Goal: Task Accomplishment & Management: Manage account settings

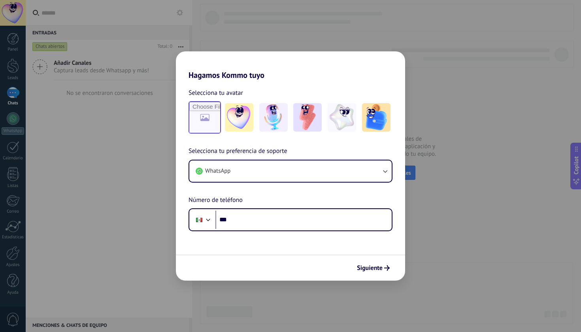
click at [212, 118] on input "file" at bounding box center [204, 117] width 31 height 31
click at [200, 117] on input "file" at bounding box center [204, 117] width 31 height 31
type input "**********"
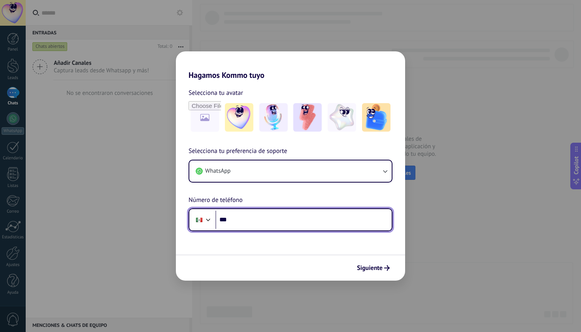
click at [262, 219] on input "***" at bounding box center [303, 220] width 176 height 18
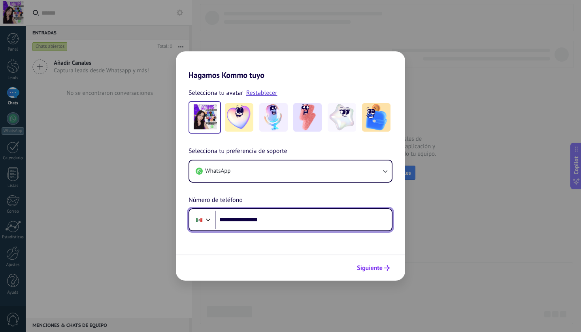
type input "**********"
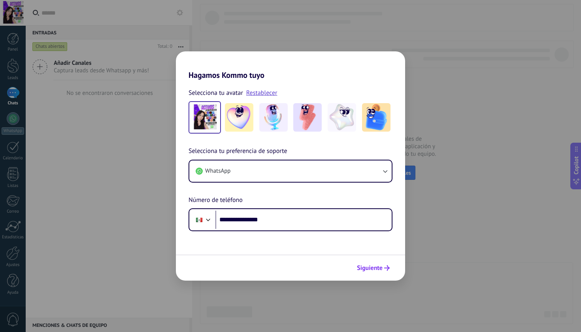
click at [377, 266] on span "Siguiente" at bounding box center [370, 268] width 26 height 6
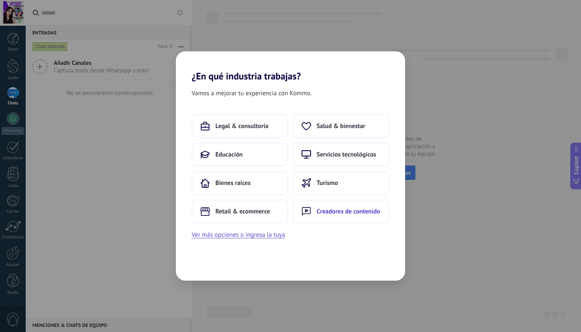
click at [323, 210] on span "Creadores de contenido" at bounding box center [348, 211] width 64 height 8
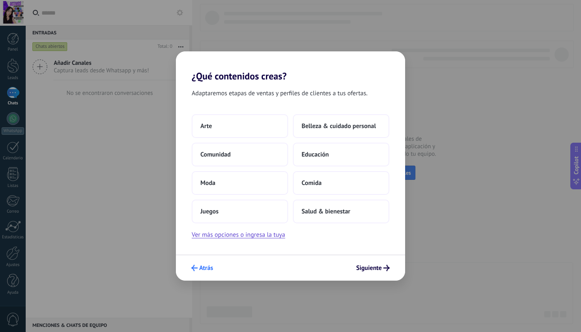
click at [204, 273] on button "Atrás" at bounding box center [202, 267] width 29 height 13
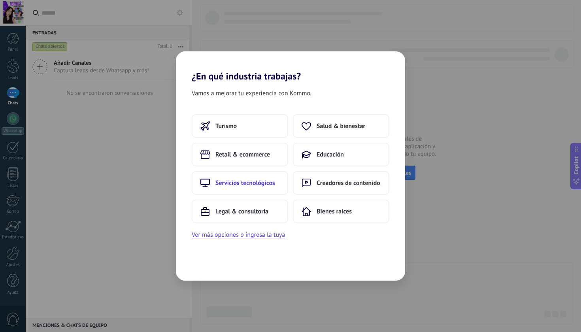
click at [268, 189] on button "Servicios tecnológicos" at bounding box center [240, 183] width 96 height 24
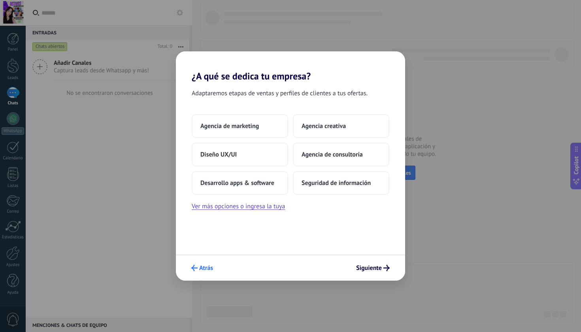
click at [209, 265] on span "Atrás" at bounding box center [206, 268] width 14 height 6
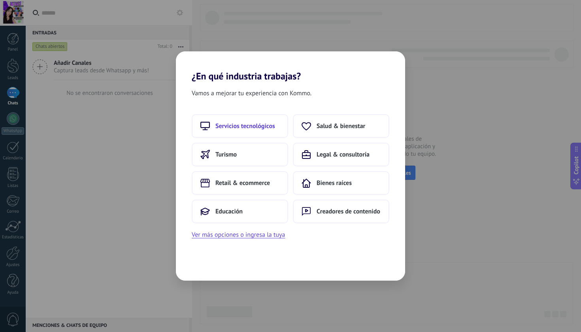
click at [257, 126] on span "Servicios tecnológicos" at bounding box center [245, 126] width 60 height 8
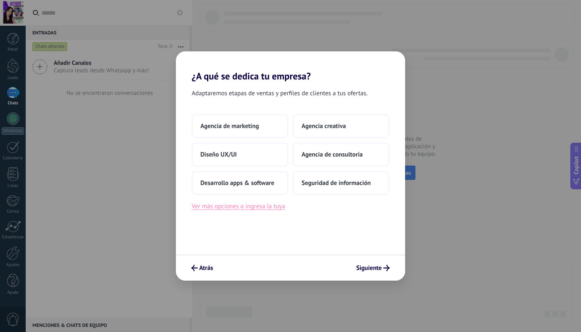
click at [273, 209] on button "Ver más opciones o ingresa la tuya" at bounding box center [238, 206] width 93 height 10
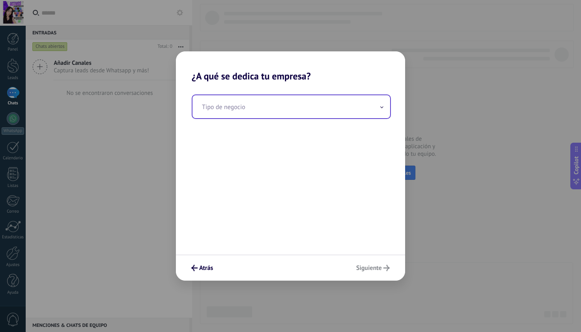
click at [249, 111] on input "text" at bounding box center [291, 106] width 198 height 23
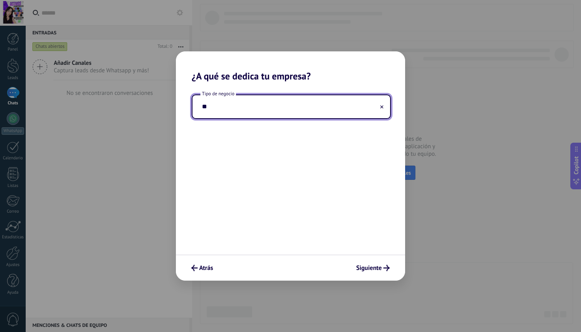
type input "*"
type input "*********"
click at [375, 269] on span "Siguiente" at bounding box center [369, 268] width 26 height 6
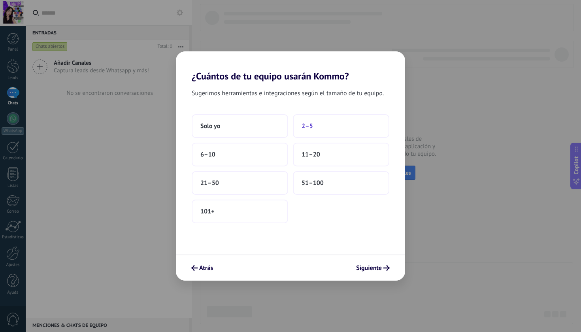
click at [307, 135] on button "2–5" at bounding box center [341, 126] width 96 height 24
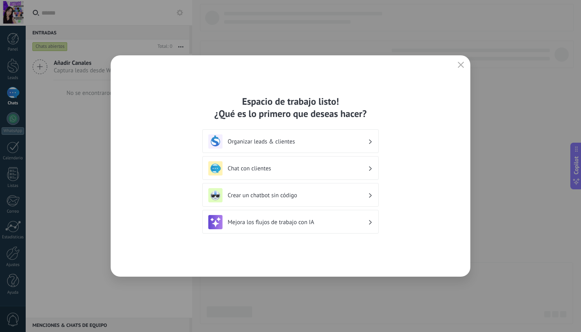
click at [354, 198] on h3 "Crear un chatbot sin código" at bounding box center [298, 196] width 140 height 8
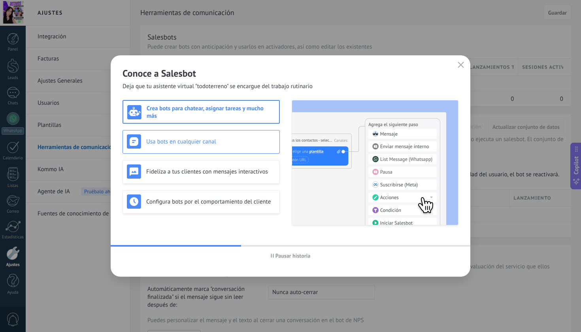
click at [226, 148] on div "Usa bots en cualquier canal" at bounding box center [201, 141] width 149 height 14
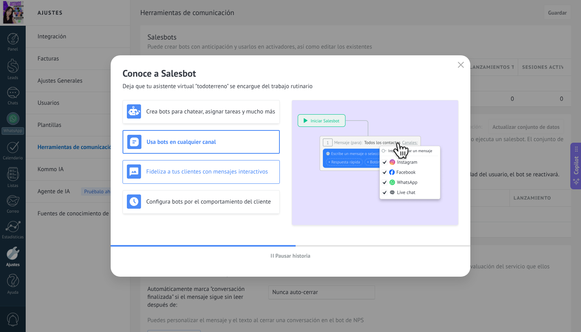
click at [230, 165] on div "Fideliza a tus clientes con mensajes interactivos" at bounding box center [201, 171] width 149 height 14
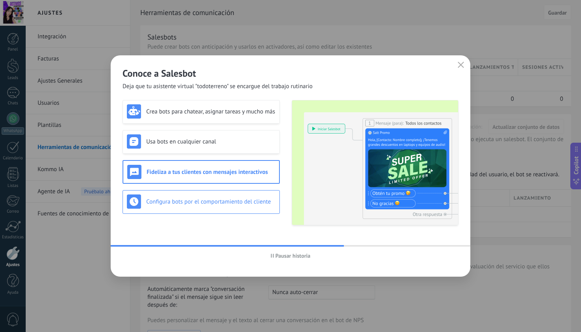
click at [236, 198] on h3 "Configura bots por el comportamiento del cliente" at bounding box center [210, 202] width 129 height 8
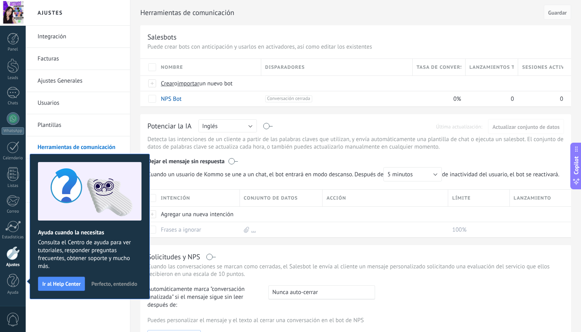
click at [126, 279] on button "Perfecto, entendido" at bounding box center [114, 284] width 53 height 12
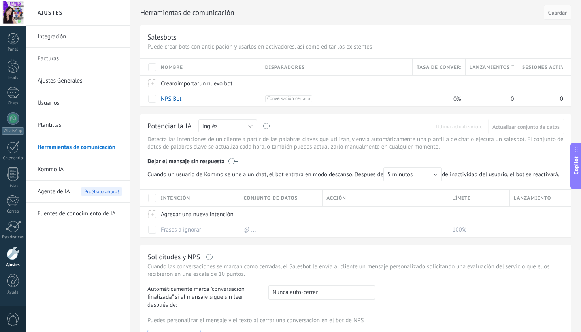
click at [183, 68] on div "Nombre" at bounding box center [209, 67] width 104 height 17
click at [170, 68] on span "Nombre" at bounding box center [172, 68] width 22 height 8
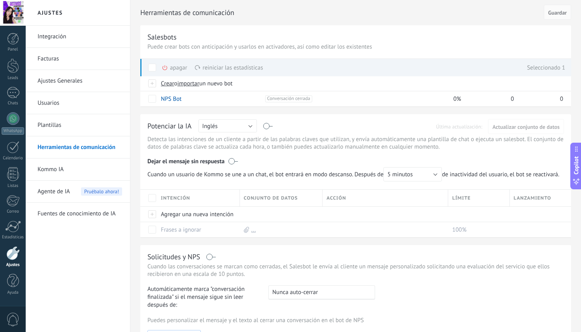
click at [153, 67] on span at bounding box center [152, 68] width 8 height 8
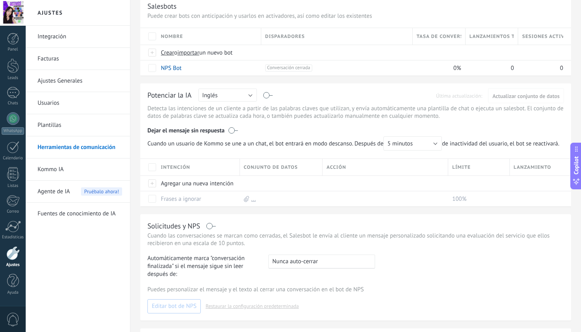
scroll to position [34, 0]
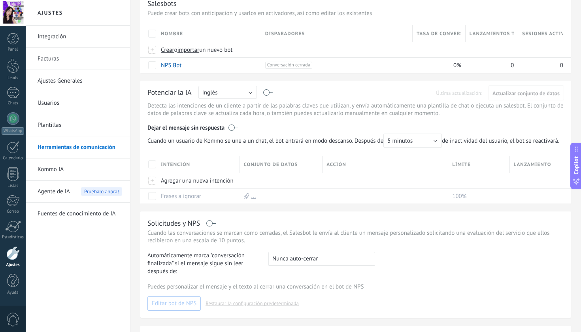
click at [249, 92] on button "Inglés" at bounding box center [227, 92] width 58 height 13
click at [237, 123] on span "Español" at bounding box center [224, 120] width 60 height 8
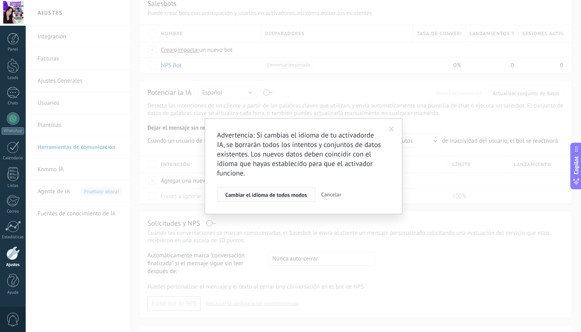
click at [295, 197] on span "Cambiar el idioma de todos modos" at bounding box center [266, 195] width 82 height 6
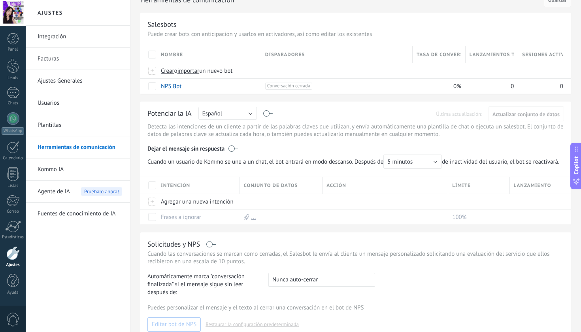
scroll to position [15, 0]
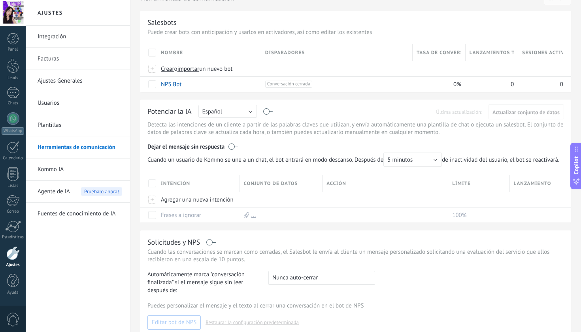
drag, startPoint x: 267, startPoint y: 113, endPoint x: 276, endPoint y: 113, distance: 9.5
click at [276, 113] on div "Potenciar la IA Rusa Inglés Español Portugués Indonesio Turco Español Última ac…" at bounding box center [355, 112] width 416 height 10
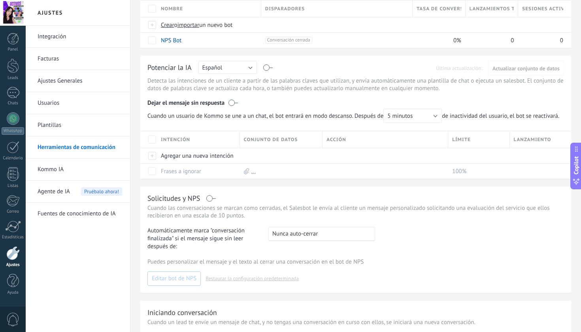
scroll to position [61, 0]
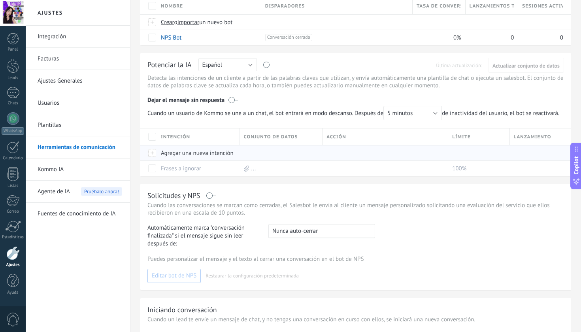
click at [217, 160] on div "Agregar una nueva intención" at bounding box center [196, 152] width 79 height 15
click at [179, 175] on button "Guardar" at bounding box center [178, 170] width 35 height 15
click at [182, 174] on span "Guardar" at bounding box center [179, 171] width 19 height 6
click at [214, 174] on span "Cancelar" at bounding box center [212, 170] width 20 height 7
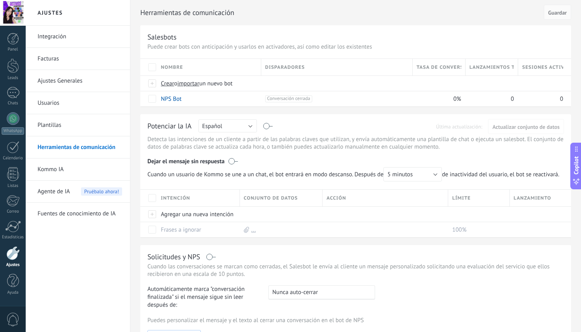
scroll to position [0, 0]
click at [96, 171] on link "Kommo IA" at bounding box center [80, 169] width 85 height 22
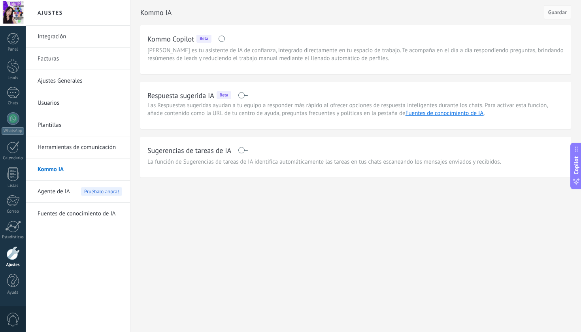
click at [79, 196] on div "Agente de IA Pruébalo ahora!" at bounding box center [80, 192] width 85 height 22
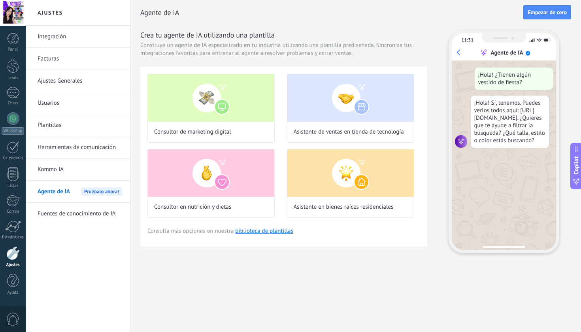
click at [67, 40] on link "Integración" at bounding box center [80, 37] width 85 height 22
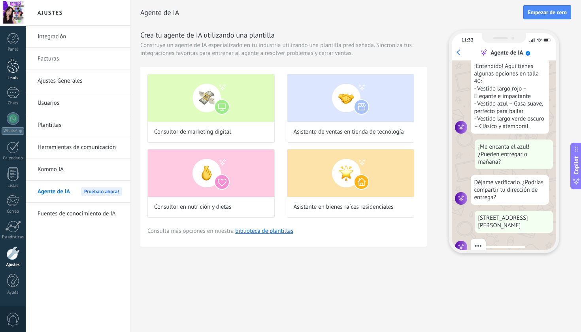
scroll to position [143, 0]
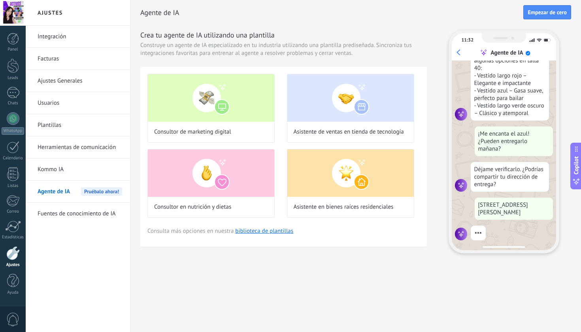
click at [140, 85] on div "Consultor de marketing digital Asistente de ventas en tienda de tecnología Cons…" at bounding box center [283, 157] width 286 height 180
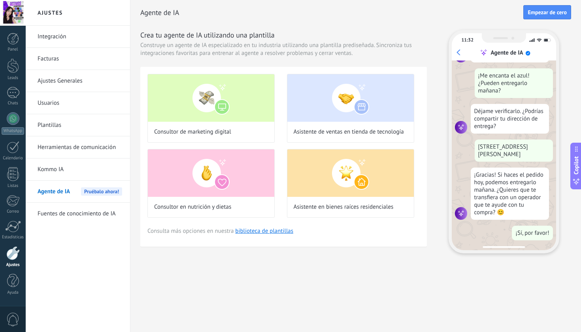
scroll to position [0, 0]
click at [59, 44] on link "Integración" at bounding box center [80, 37] width 85 height 22
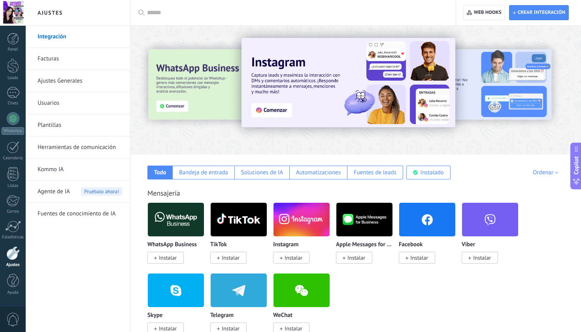
click at [108, 61] on link "Facturas" at bounding box center [80, 59] width 85 height 22
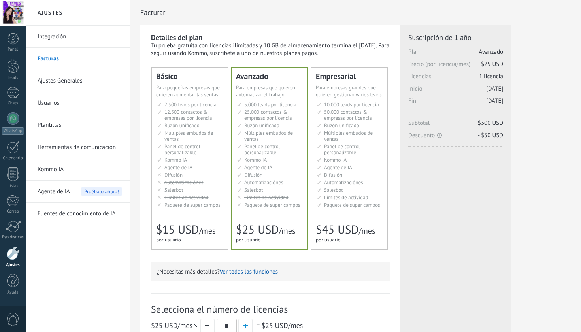
click at [73, 84] on link "Ajustes Generales" at bounding box center [80, 81] width 85 height 22
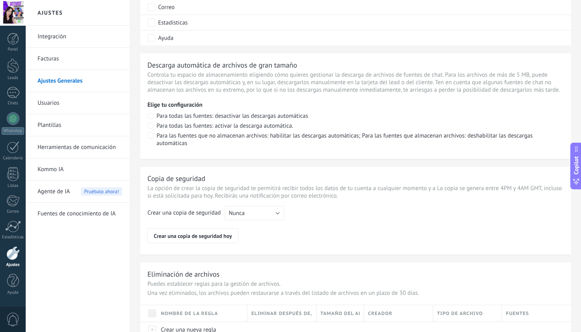
scroll to position [537, 0]
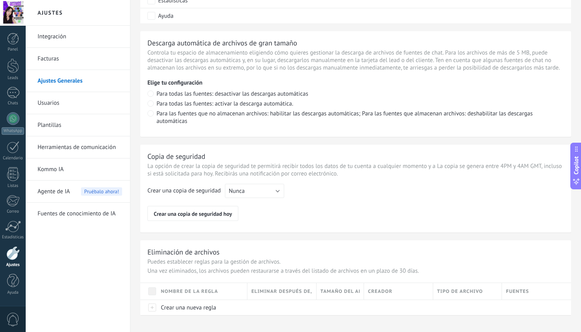
click at [57, 103] on link "Usuarios" at bounding box center [80, 103] width 85 height 22
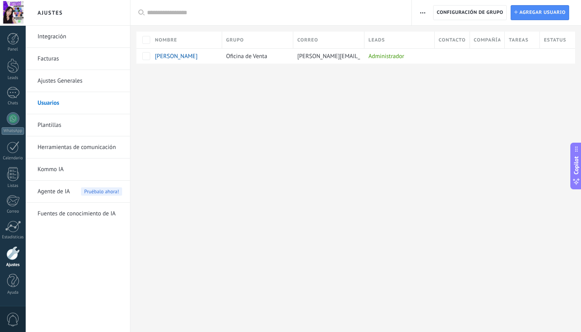
click at [66, 121] on link "Plantillas" at bounding box center [80, 125] width 85 height 22
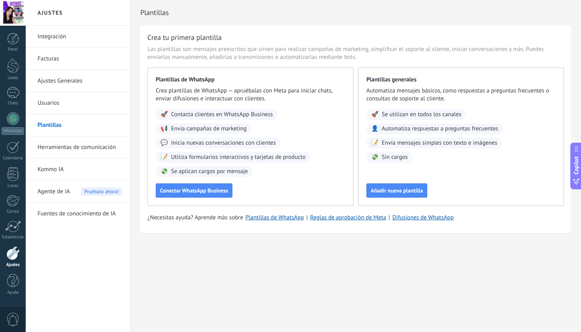
click at [71, 146] on link "Herramientas de comunicación" at bounding box center [80, 147] width 85 height 22
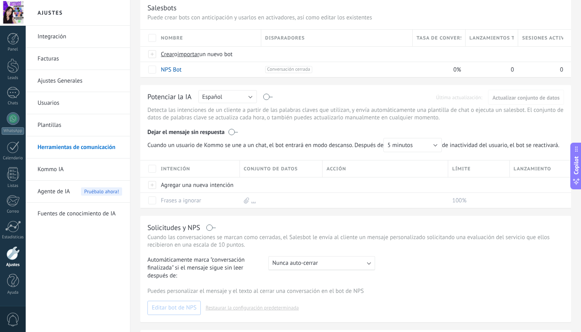
scroll to position [31, 0]
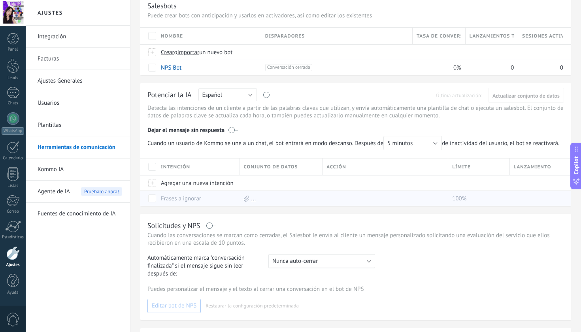
click at [218, 204] on div "Frases a ignorar" at bounding box center [196, 198] width 79 height 15
click at [219, 188] on div "Agregar una nueva intención" at bounding box center [196, 182] width 79 height 15
click at [198, 190] on input "text" at bounding box center [197, 183] width 73 height 13
type input "*********"
click at [192, 208] on button "Guardar" at bounding box center [178, 200] width 35 height 15
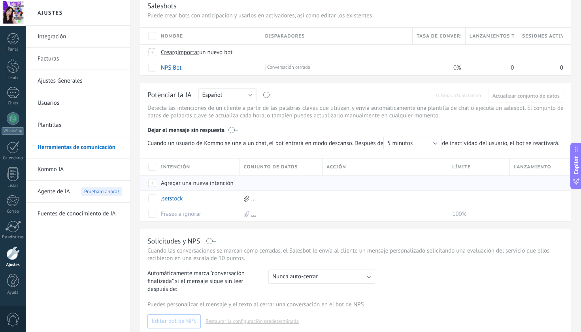
click at [272, 190] on div at bounding box center [279, 182] width 79 height 15
click at [173, 204] on span "Guardar" at bounding box center [179, 201] width 19 height 6
click at [206, 204] on span "Cancelar" at bounding box center [212, 200] width 20 height 7
click at [249, 202] on icon at bounding box center [246, 199] width 5 height 6
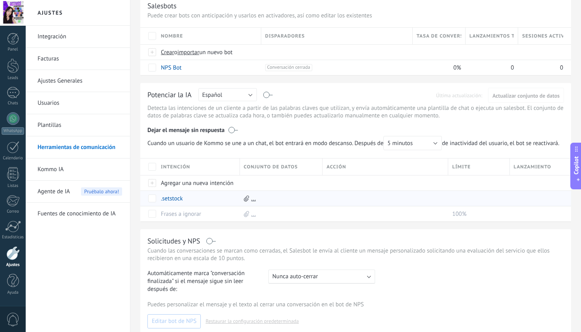
click at [246, 201] on use at bounding box center [246, 198] width 5 height 6
click at [253, 202] on link "..." at bounding box center [253, 199] width 5 height 8
click at [290, 202] on div "..." at bounding box center [279, 198] width 79 height 15
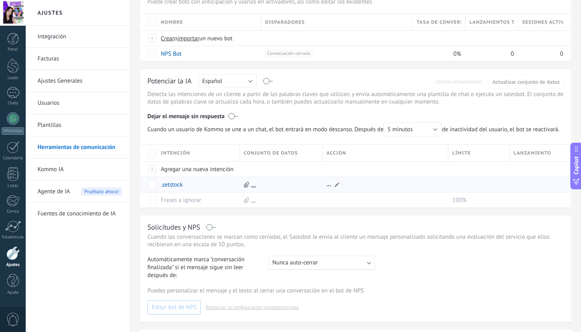
scroll to position [66, 0]
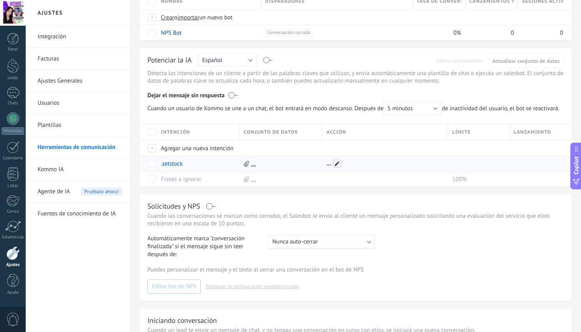
click at [340, 168] on span at bounding box center [337, 164] width 8 height 8
click at [341, 169] on span "Elegir" at bounding box center [335, 164] width 15 height 10
click at [341, 168] on span "Elegir" at bounding box center [381, 164] width 117 height 8
click at [341, 169] on span "Elegir" at bounding box center [335, 164] width 15 height 10
click at [341, 168] on span "Elegir" at bounding box center [381, 164] width 117 height 8
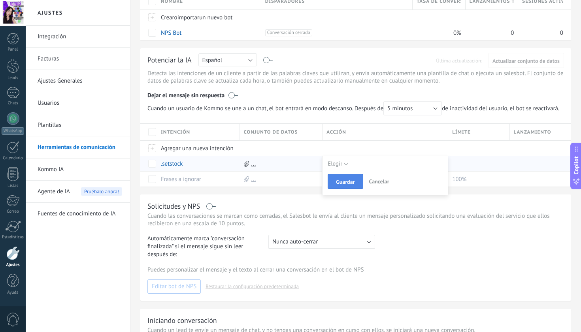
click at [342, 185] on span "Guardar" at bounding box center [345, 182] width 19 height 6
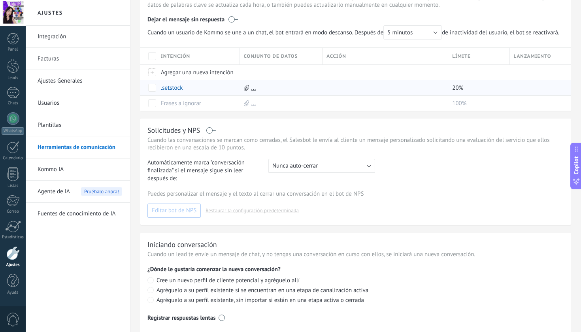
scroll to position [150, 0]
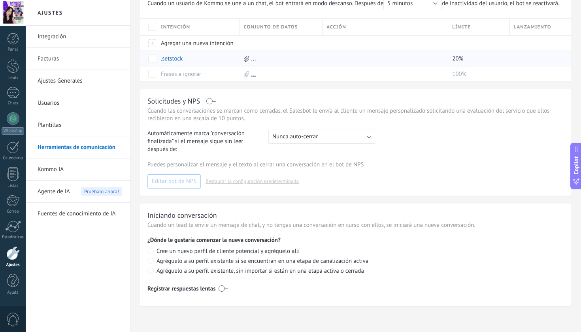
click at [101, 162] on link "Kommo IA" at bounding box center [80, 169] width 85 height 22
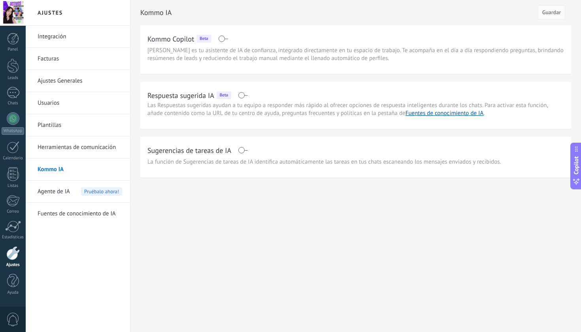
click at [208, 158] on div "Sugerencias de tareas de IA La función de Sugerencias de tareas de IA identific…" at bounding box center [355, 155] width 416 height 22
click at [249, 149] on div "Sugerencias de tareas de IA" at bounding box center [355, 150] width 416 height 13
click at [245, 149] on span at bounding box center [243, 150] width 10 height 6
click at [77, 190] on div "Agente de IA Pruébalo ahora!" at bounding box center [80, 192] width 85 height 22
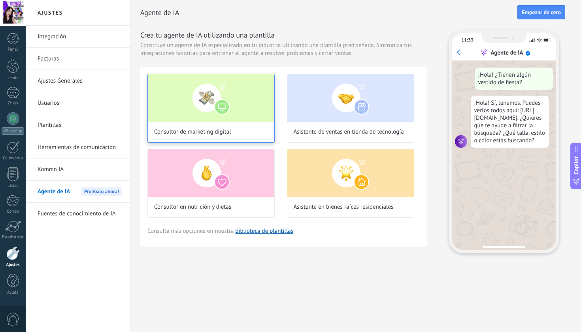
click at [250, 122] on picture at bounding box center [211, 120] width 126 height 8
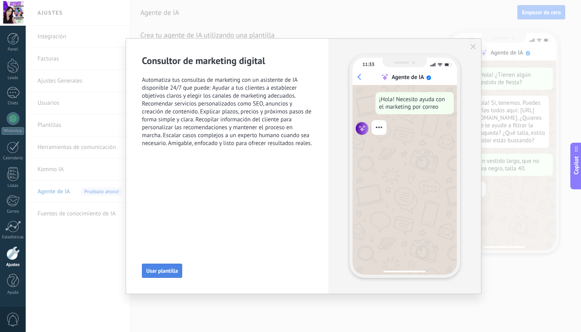
click at [164, 270] on span "Usar plantilla" at bounding box center [162, 271] width 32 height 6
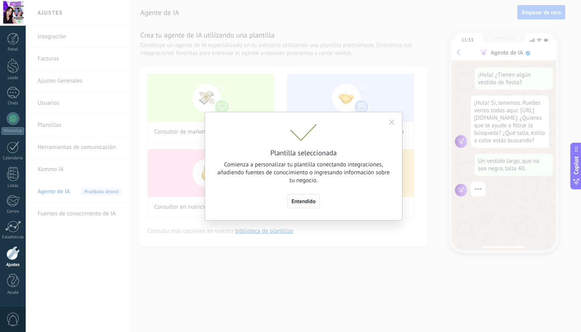
click at [298, 205] on button "Entendido" at bounding box center [303, 201] width 33 height 14
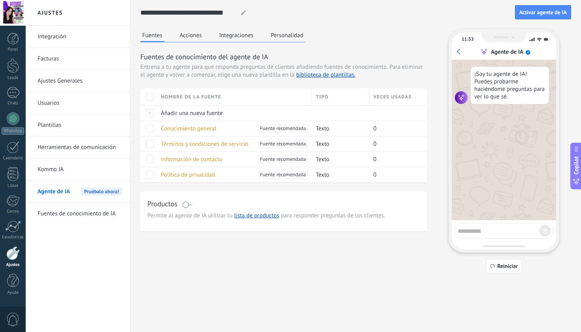
click at [60, 207] on link "Fuentes de conocimiento de IA" at bounding box center [80, 214] width 85 height 22
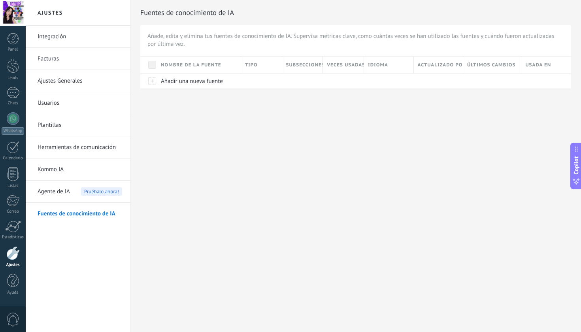
click at [12, 32] on div "Panel Leads Chats WhatsApp Clientes" at bounding box center [25, 166] width 51 height 281
click at [12, 43] on div at bounding box center [13, 39] width 12 height 12
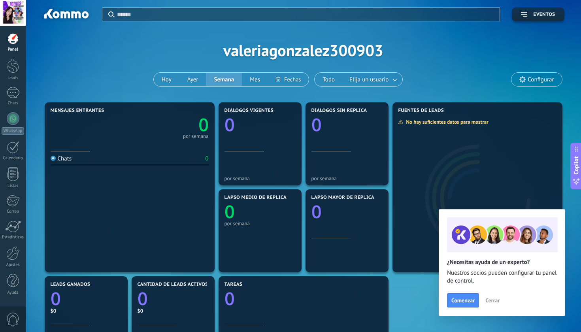
click at [194, 38] on div "Aplicar Eventos valeriagonzalez300903 [PERSON_NAME] Semana Mes Todo Elija un us…" at bounding box center [303, 50] width 531 height 100
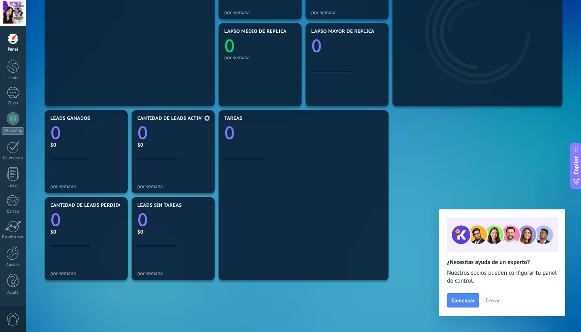
scroll to position [192, 0]
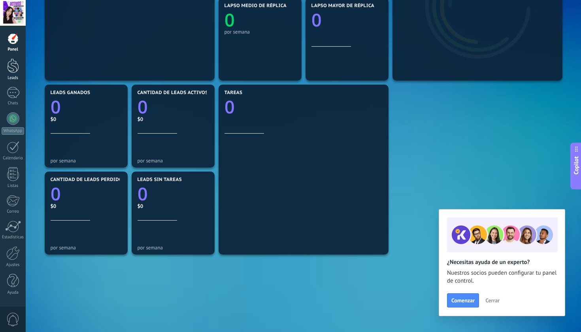
click at [11, 67] on div at bounding box center [13, 65] width 12 height 15
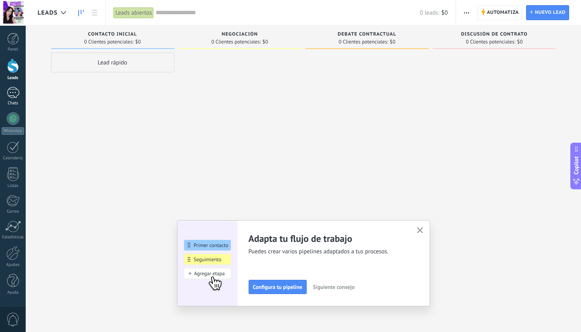
click at [15, 97] on div at bounding box center [13, 92] width 13 height 11
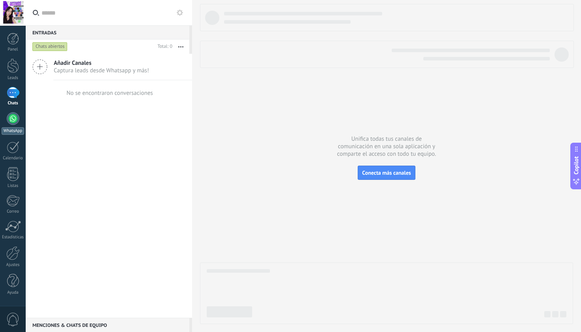
click at [19, 117] on link "WhatsApp" at bounding box center [13, 123] width 26 height 23
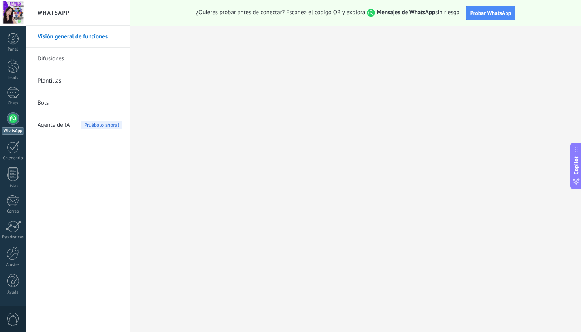
click at [79, 63] on link "Difusiones" at bounding box center [80, 59] width 85 height 22
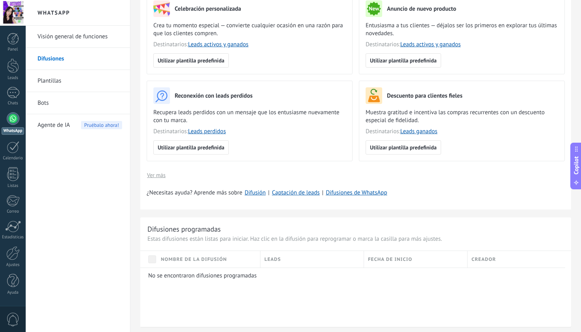
scroll to position [262, 0]
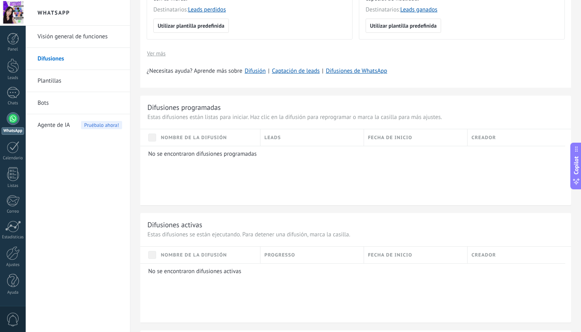
click at [66, 87] on link "Plantillas" at bounding box center [80, 81] width 85 height 22
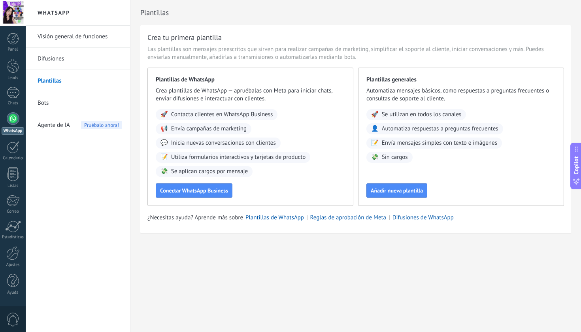
click at [61, 98] on link "Bots" at bounding box center [80, 103] width 85 height 22
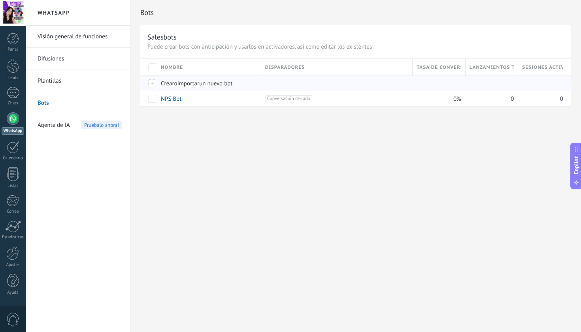
click at [200, 87] on span "importar" at bounding box center [188, 84] width 22 height 8
click at [0, 0] on input "importar un nuevo bot" at bounding box center [0, 0] width 0 height 0
click at [207, 99] on div "NPS Bot" at bounding box center [207, 98] width 100 height 15
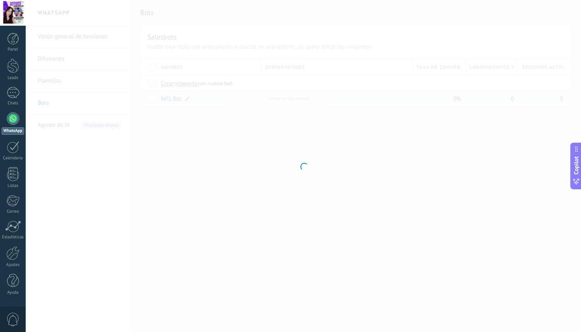
type input "*******"
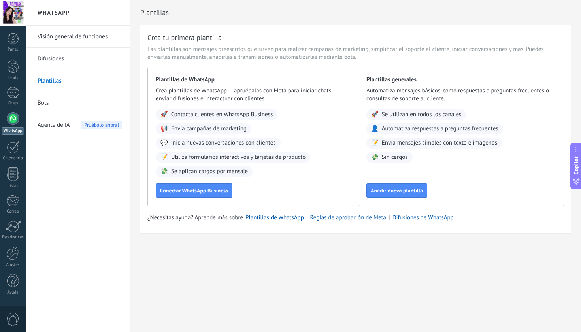
click at [78, 12] on h2 "WhatsApp" at bounding box center [78, 13] width 85 height 26
click at [63, 13] on h2 "WhatsApp" at bounding box center [78, 13] width 85 height 26
click at [66, 49] on link "Difusiones" at bounding box center [80, 59] width 85 height 22
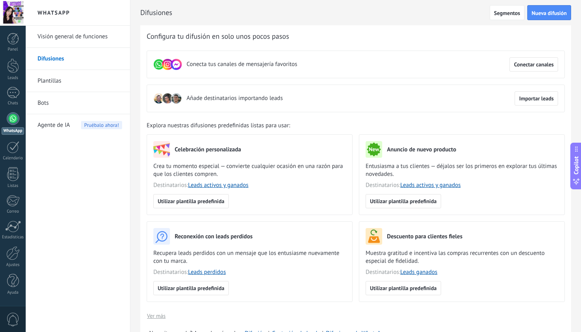
click at [69, 38] on link "Visión general de funciones" at bounding box center [80, 37] width 85 height 22
click at [101, 36] on link "Visión general de funciones" at bounding box center [80, 37] width 85 height 22
